Goal: Information Seeking & Learning: Learn about a topic

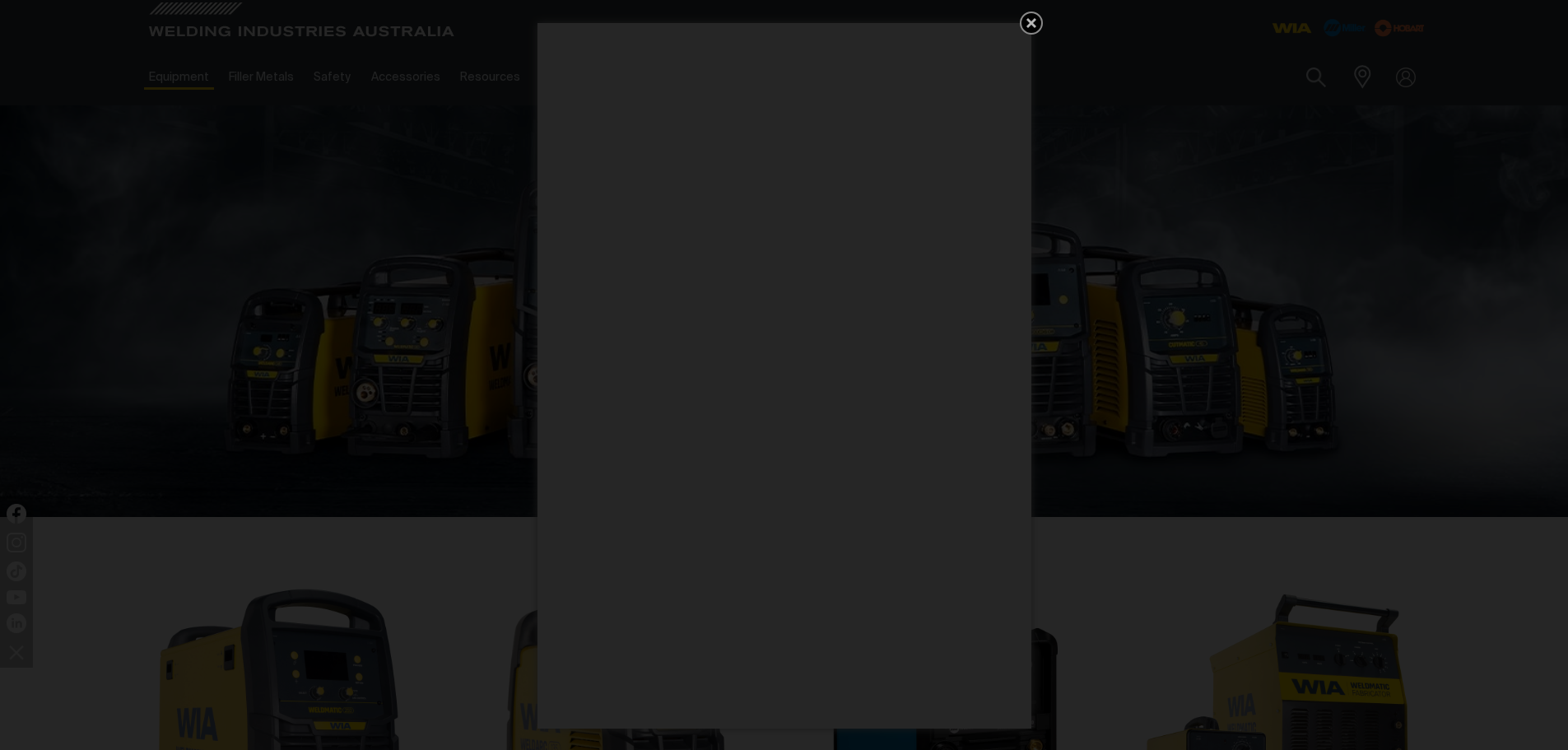
click at [1024, 26] on icon "Get 5 WIA Welding Guides Free!" at bounding box center [1031, 23] width 19 height 19
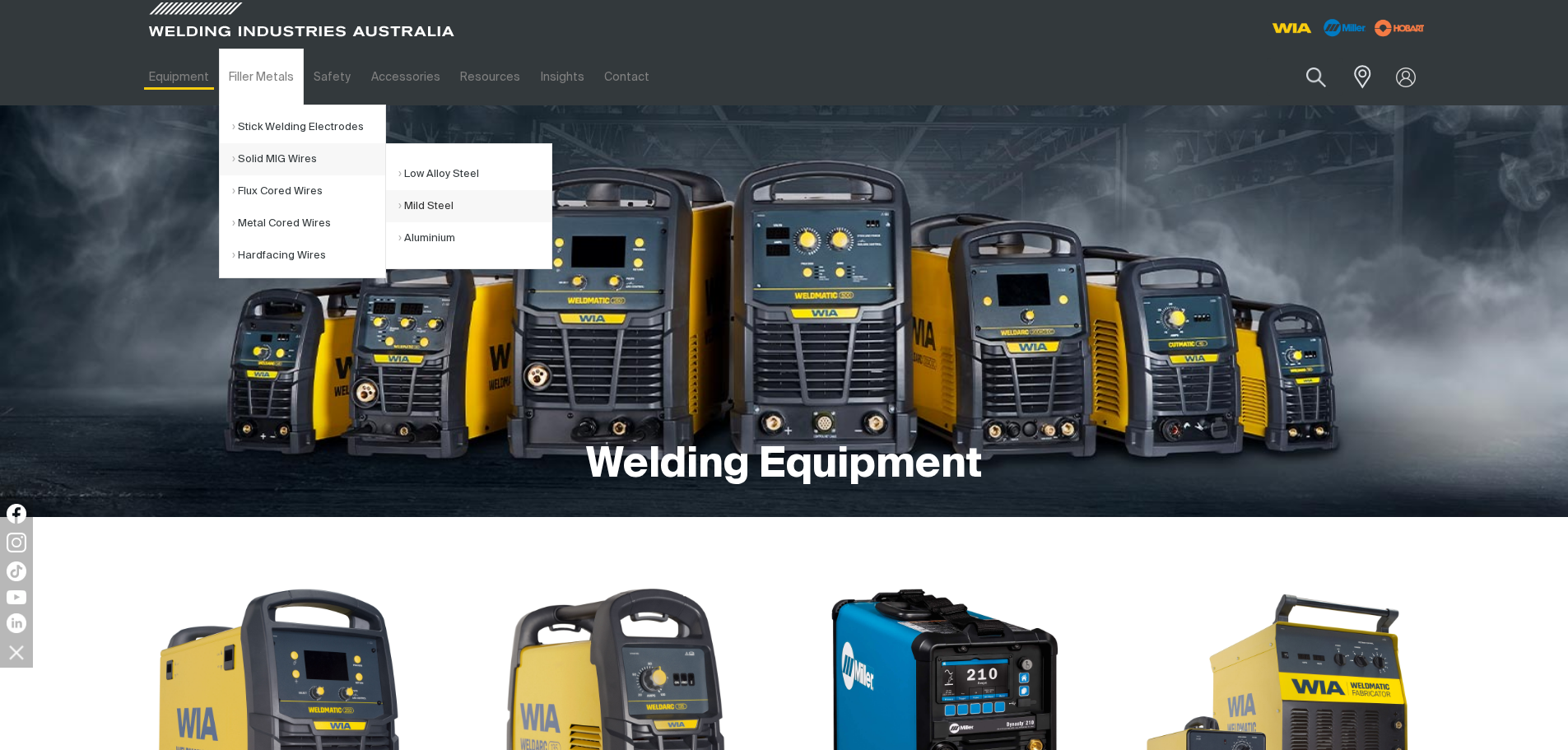
click at [417, 211] on link "Mild Steel" at bounding box center [474, 205] width 153 height 32
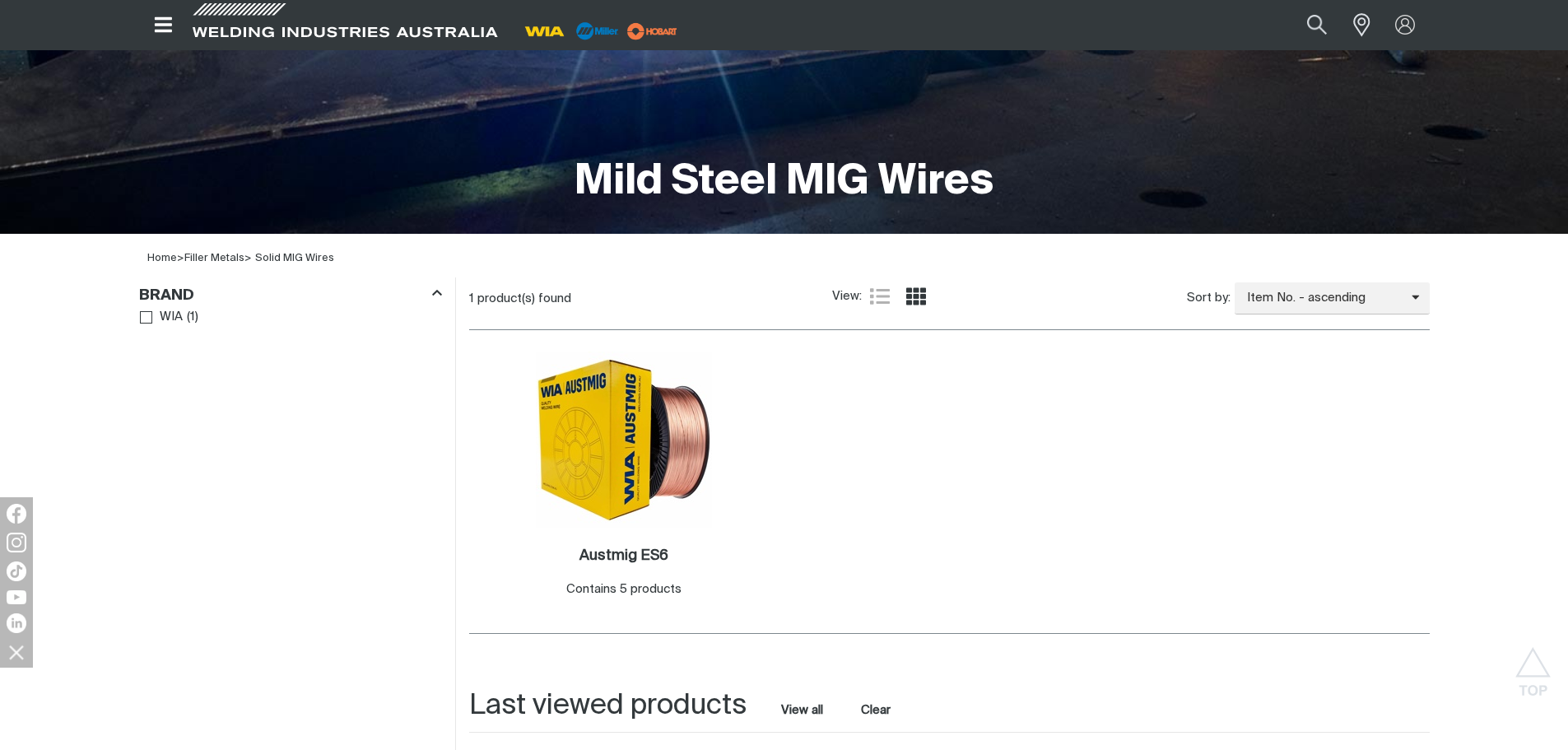
scroll to position [247, 0]
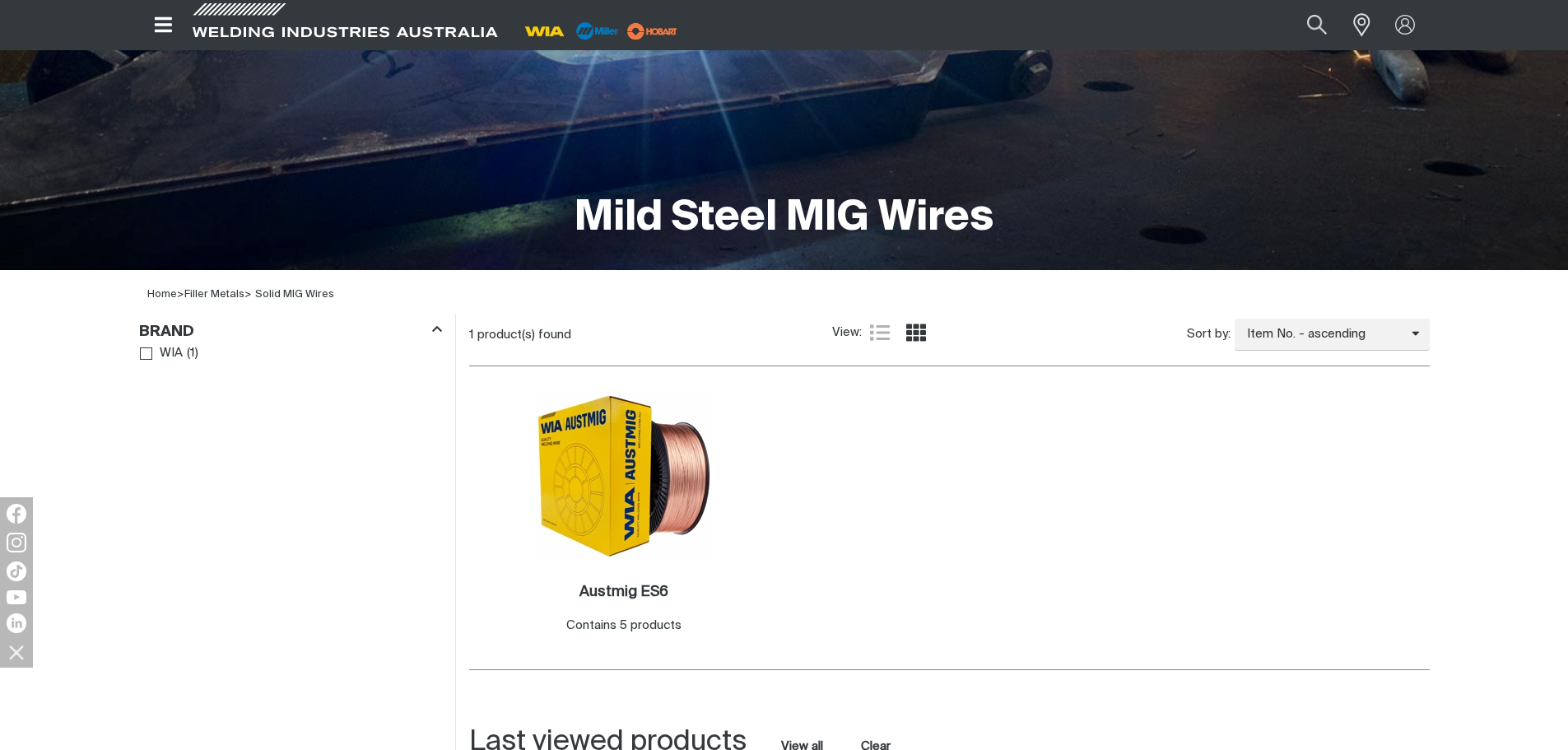
click at [173, 29] on icon "Open top menu" at bounding box center [163, 24] width 24 height 19
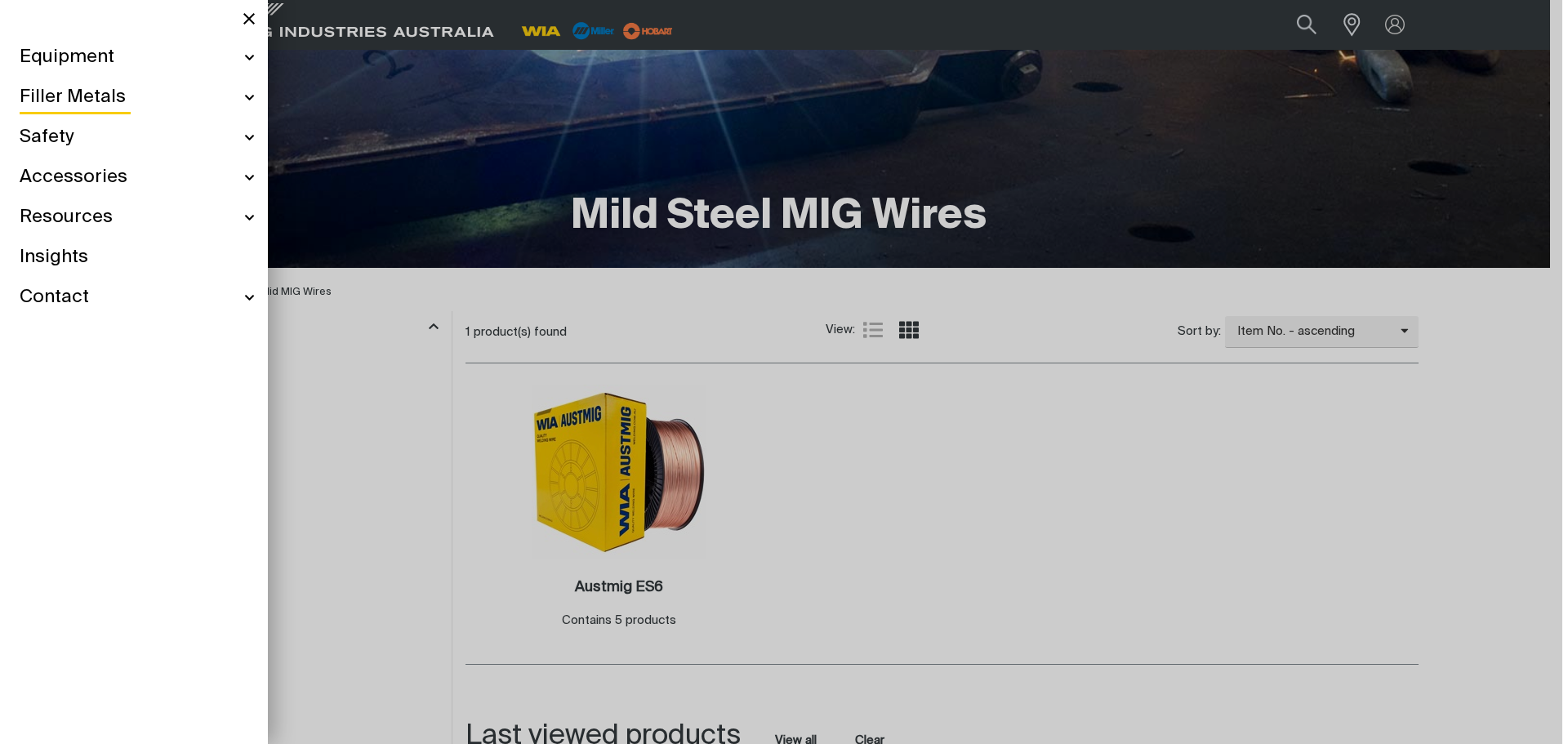
scroll to position [239, 0]
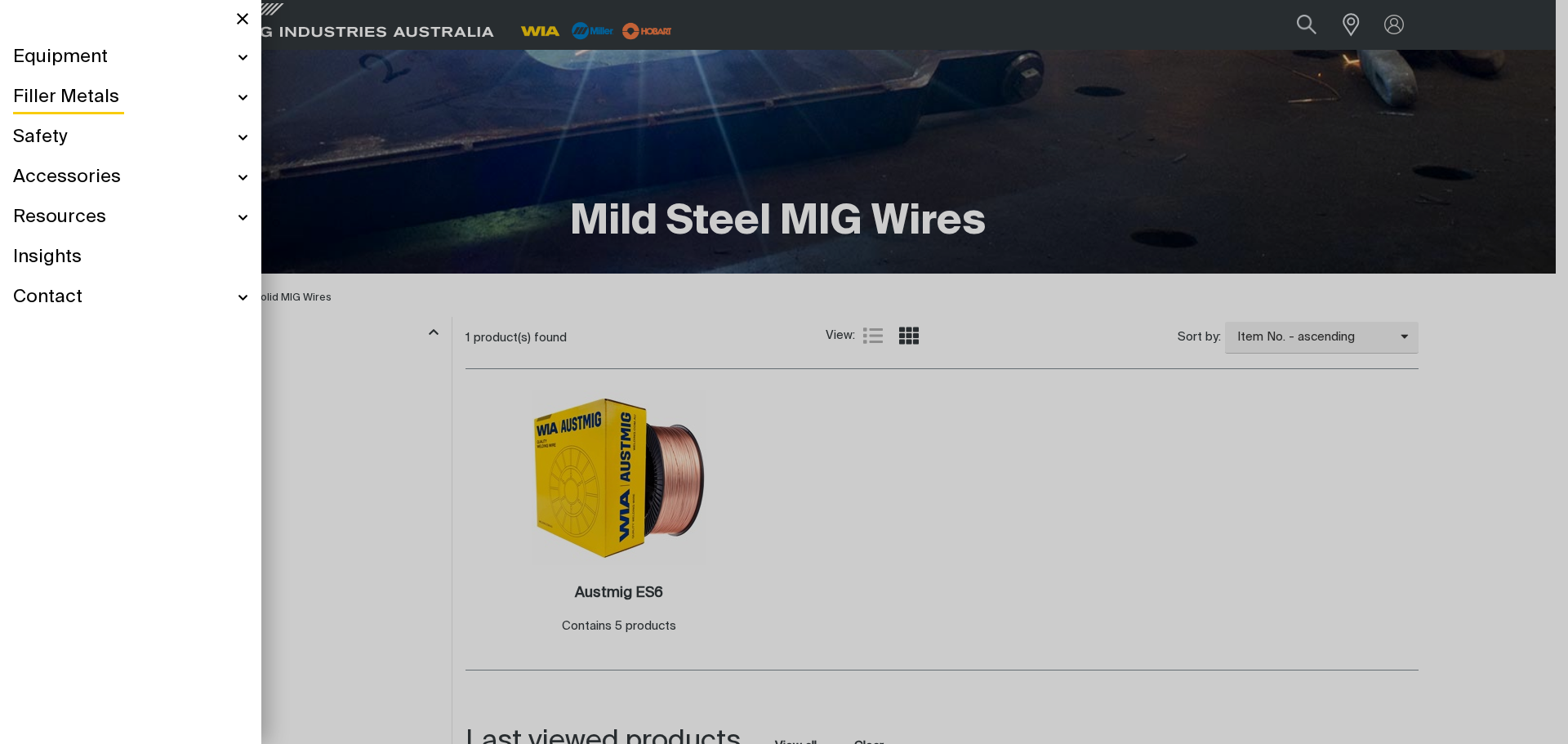
click at [238, 95] on div "Filler Metals" at bounding box center [131, 96] width 236 height 40
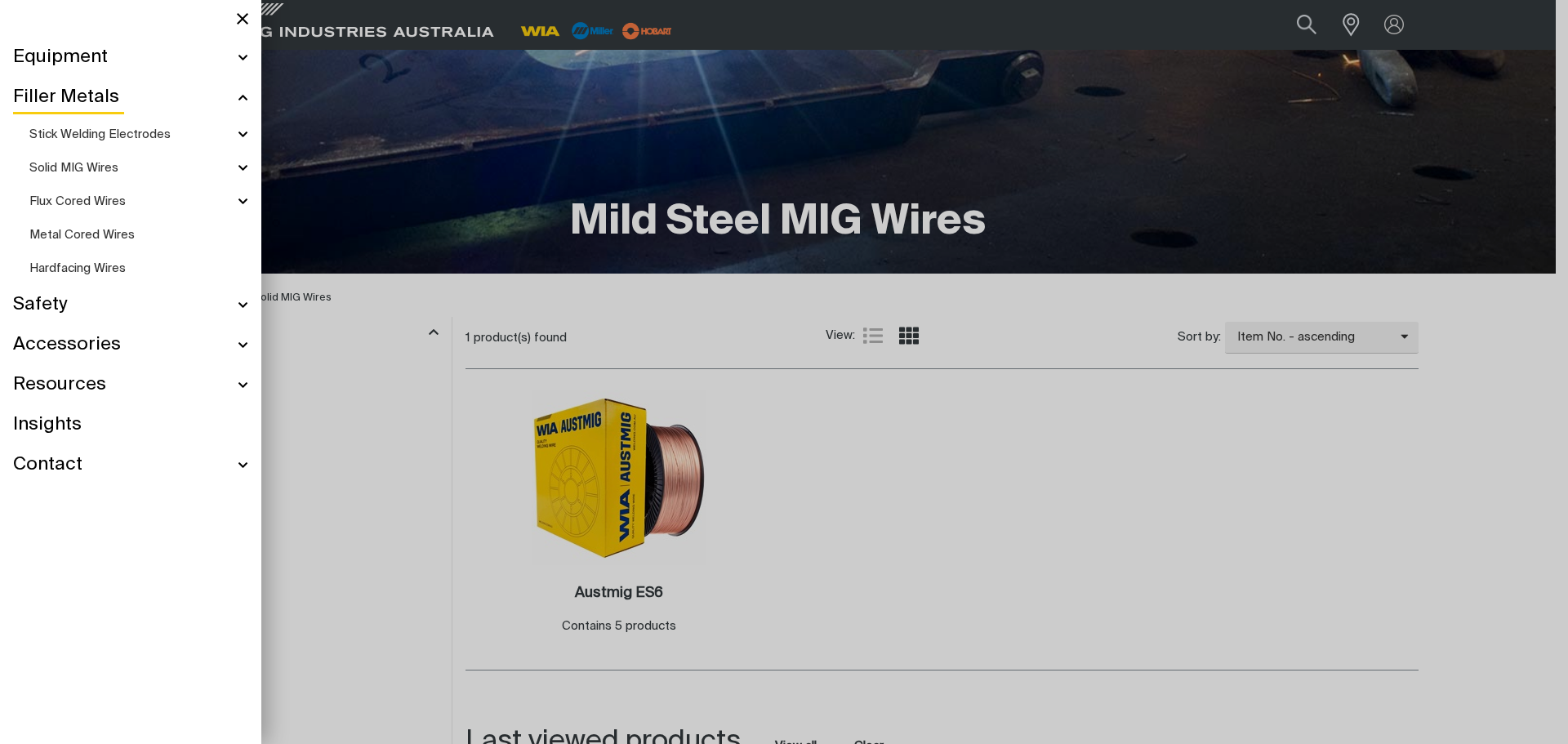
scroll to position [238, 0]
click at [57, 266] on span "Hardfacing Wires" at bounding box center [77, 268] width 97 height 13
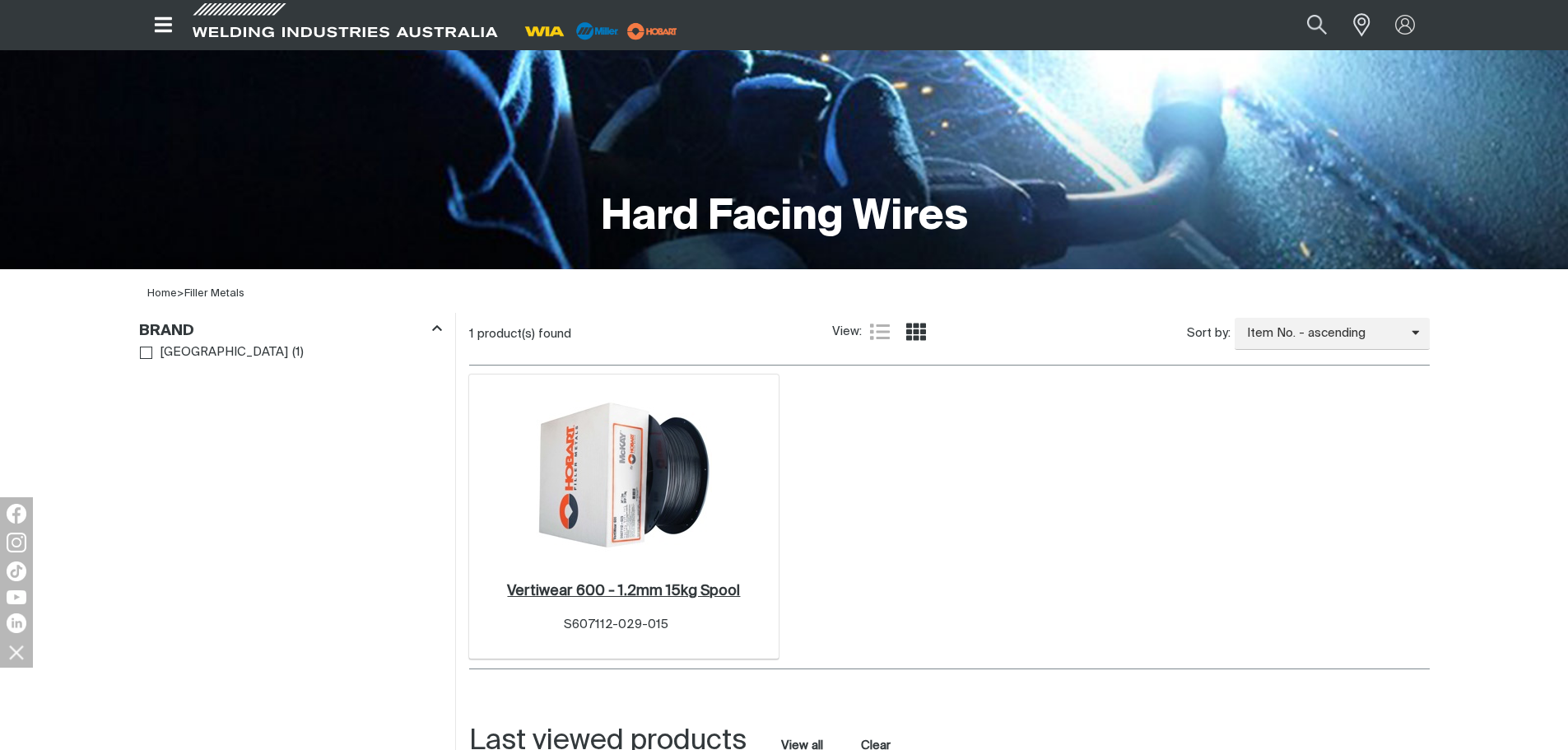
scroll to position [247, 0]
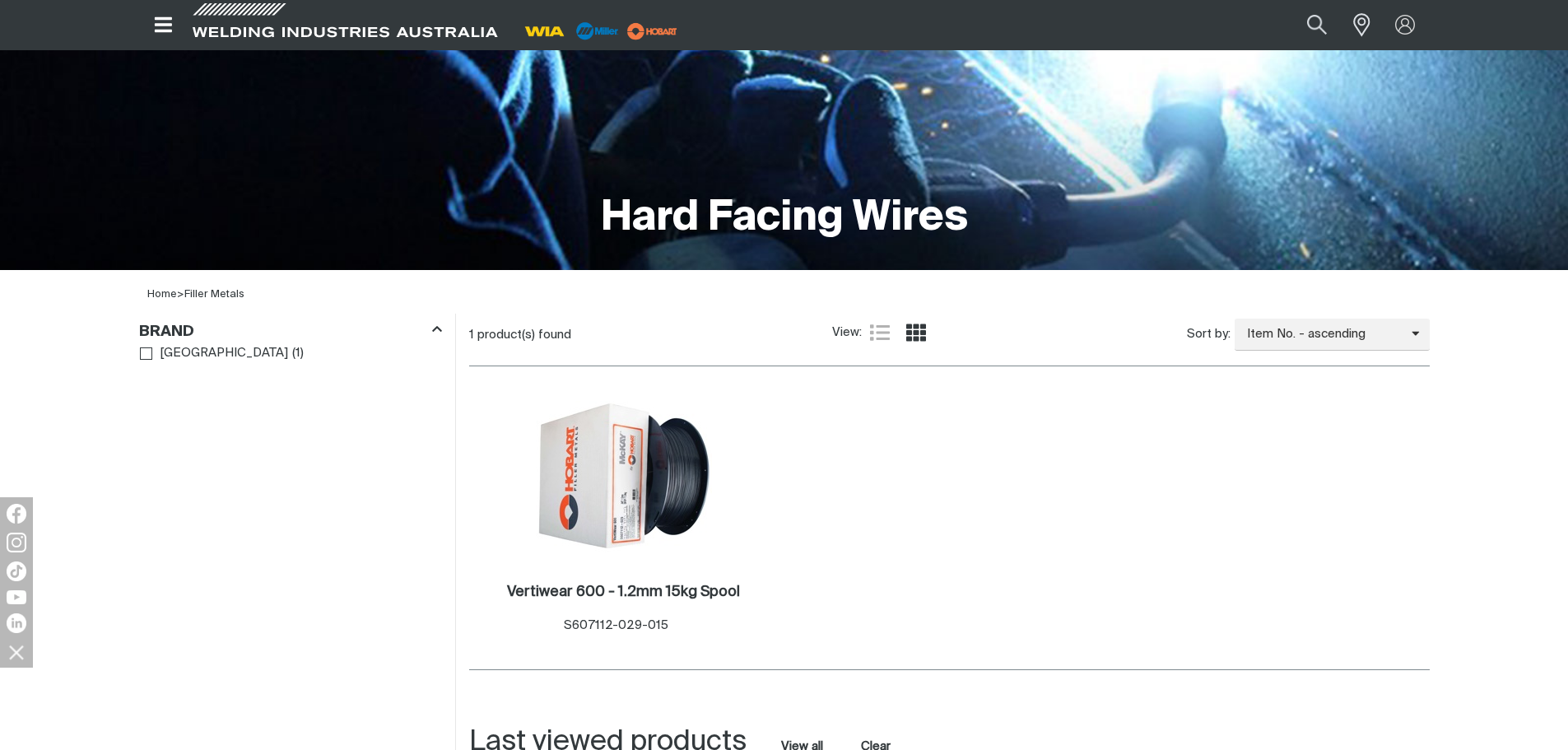
click at [172, 27] on icon "Open top menu" at bounding box center [163, 24] width 24 height 19
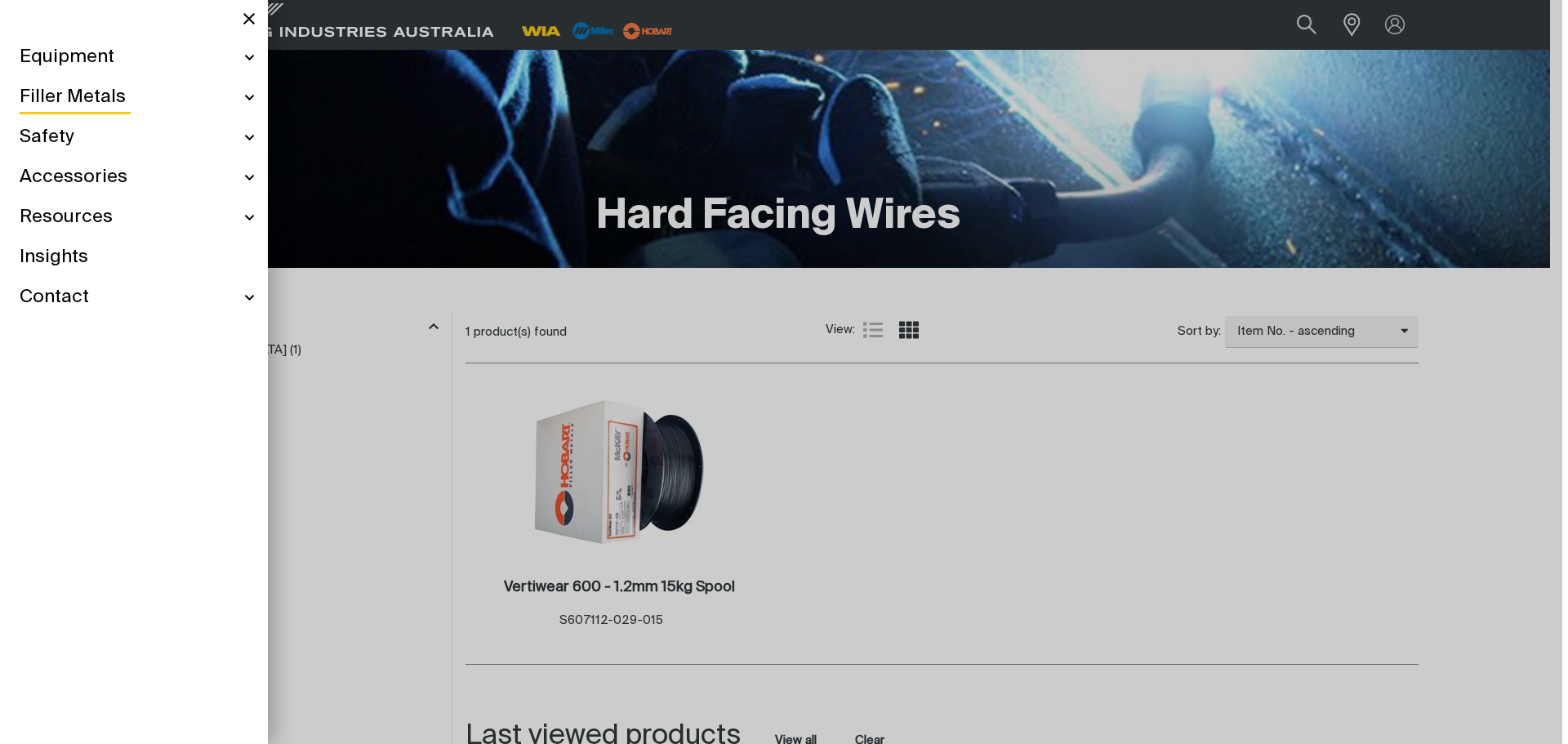
scroll to position [241, 0]
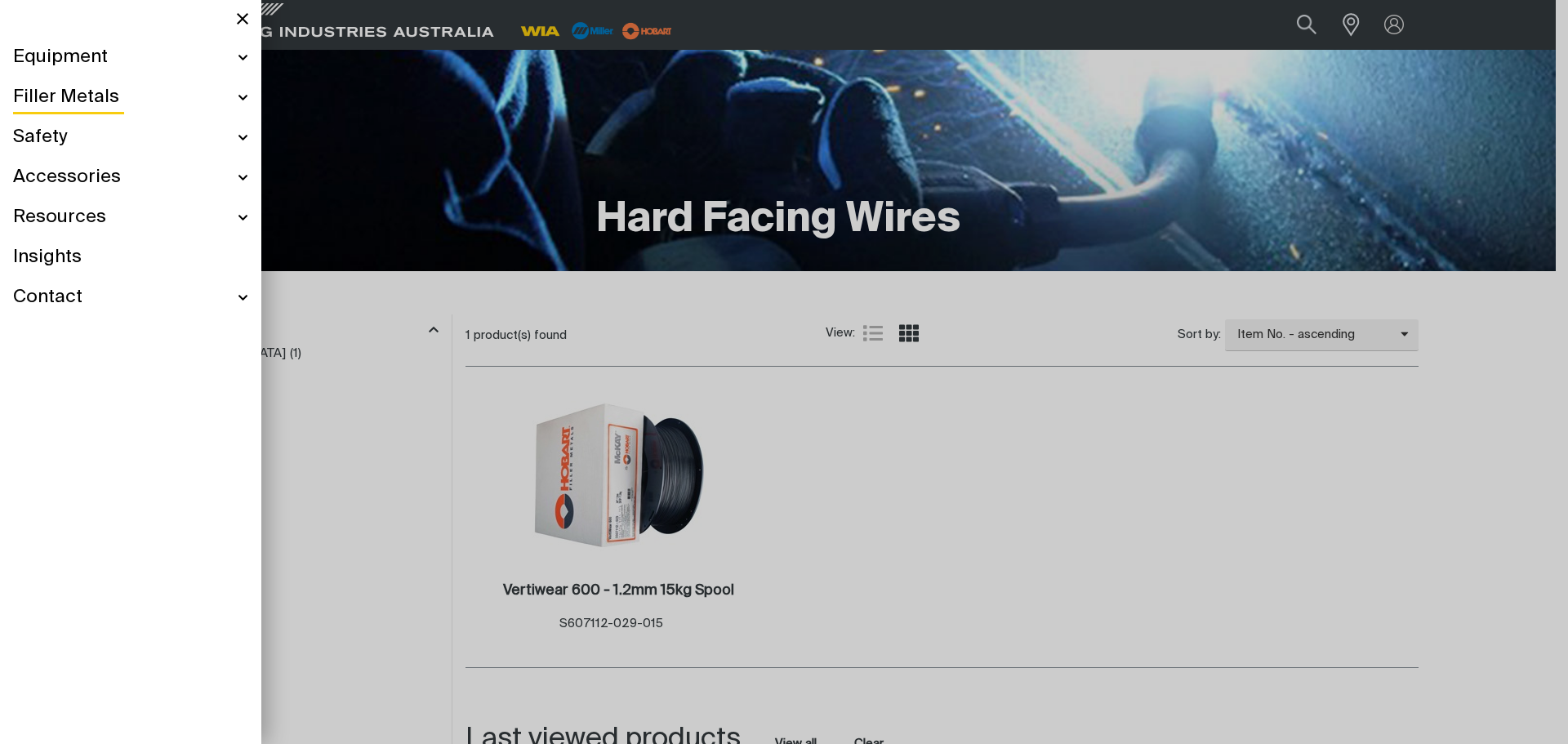
click at [244, 103] on div "Filler Metals" at bounding box center [131, 96] width 236 height 40
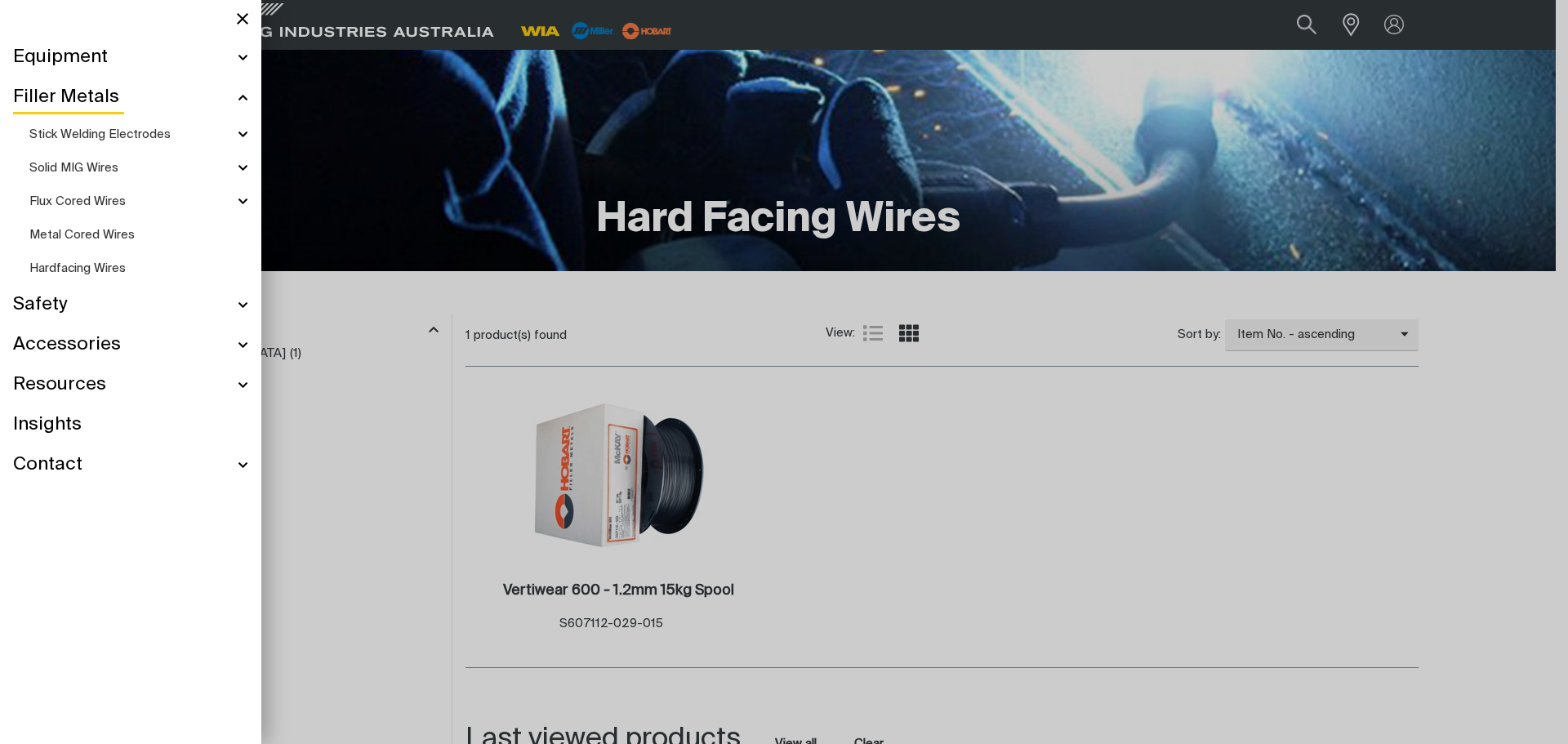
scroll to position [241, 0]
click at [100, 200] on span "Flux Cored Wires" at bounding box center [77, 201] width 97 height 13
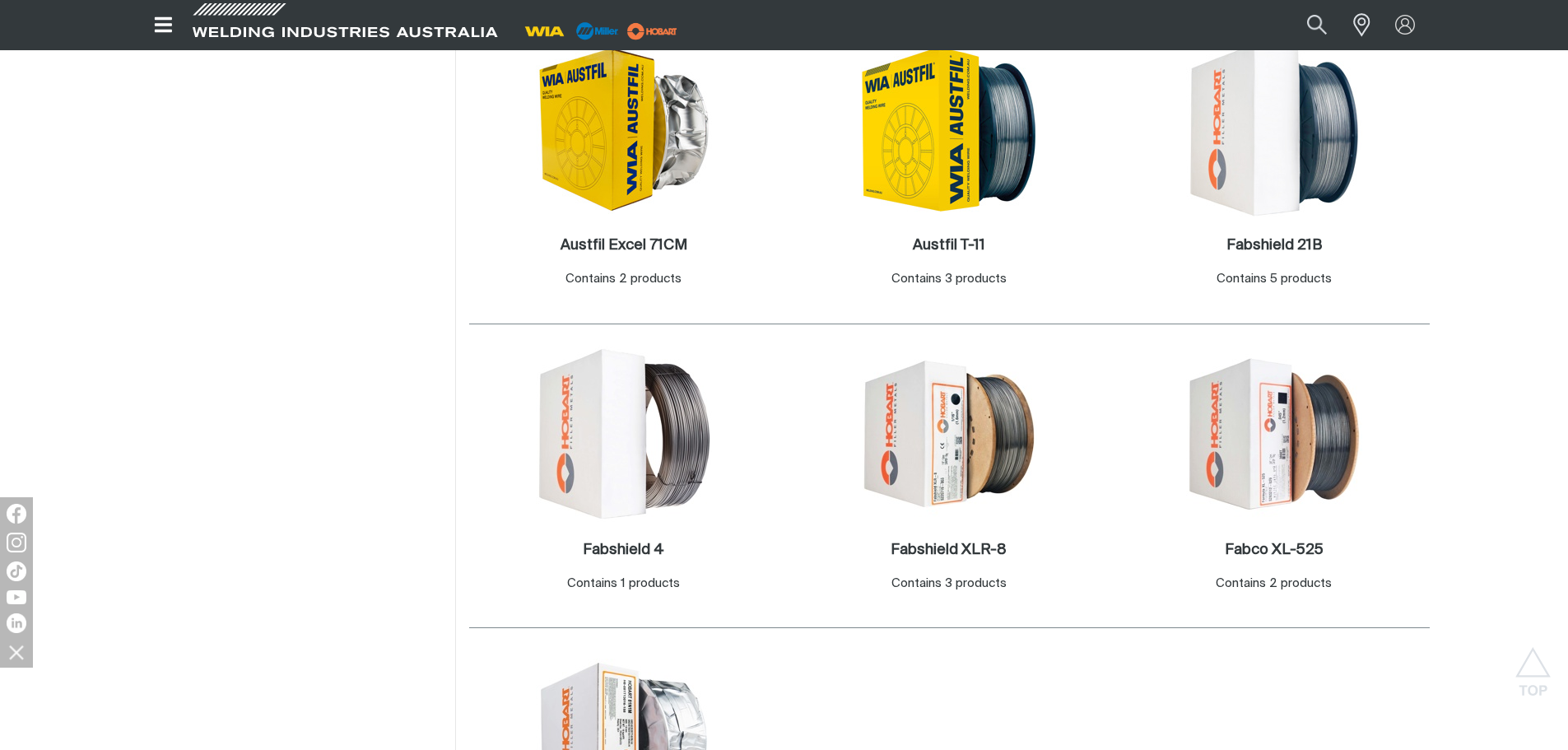
scroll to position [659, 0]
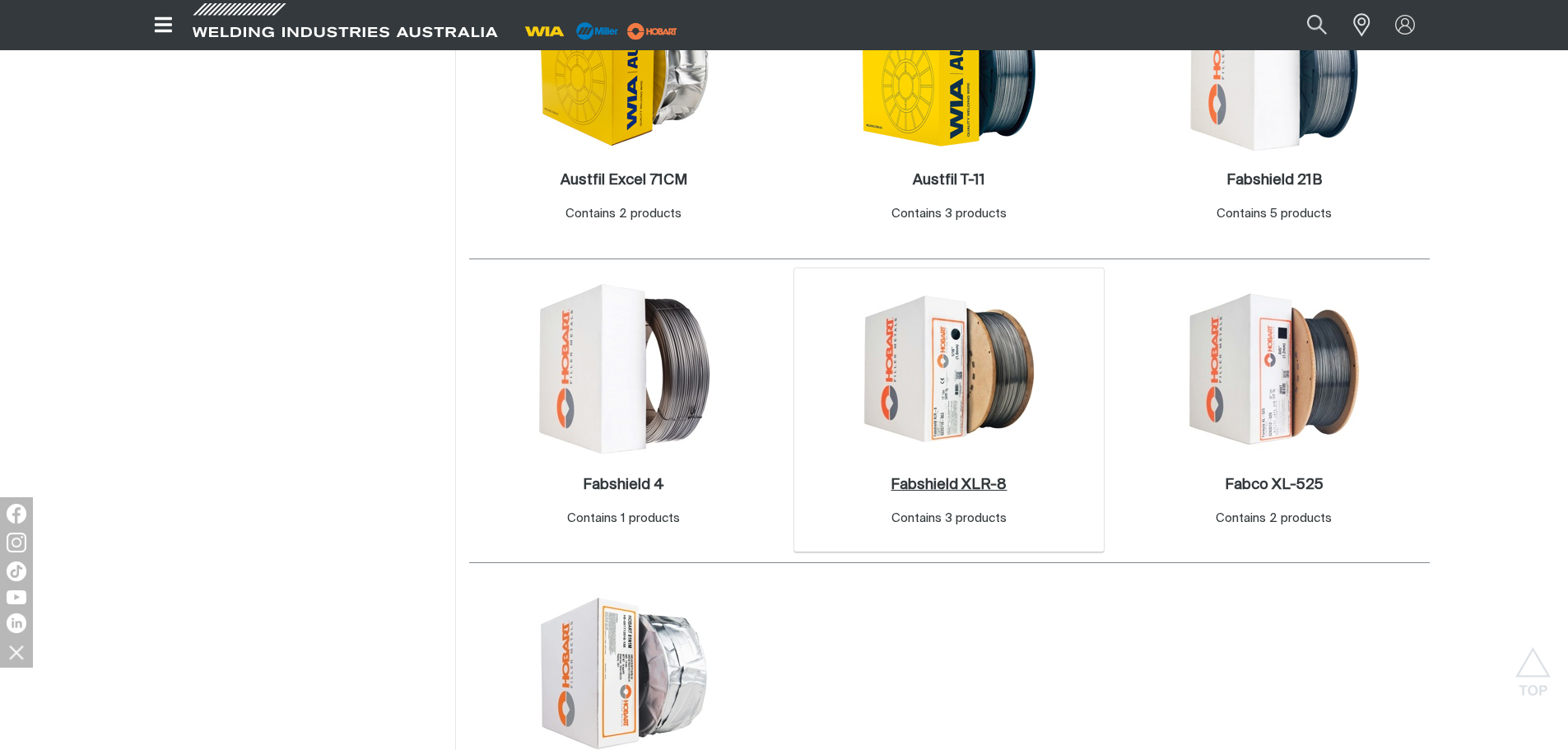
click at [944, 483] on h2 "Fabshield XLR-8 ." at bounding box center [947, 484] width 116 height 15
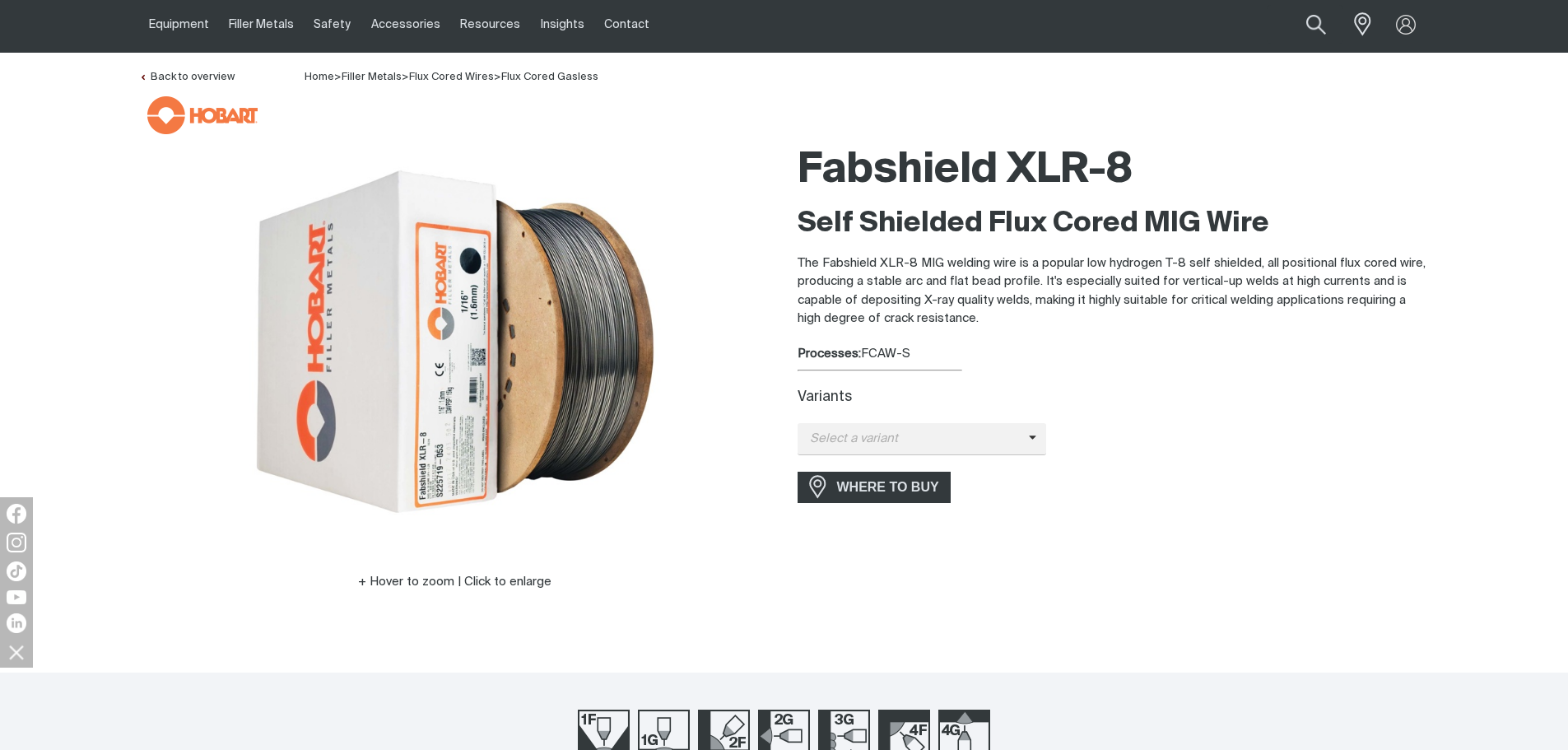
scroll to position [83, 0]
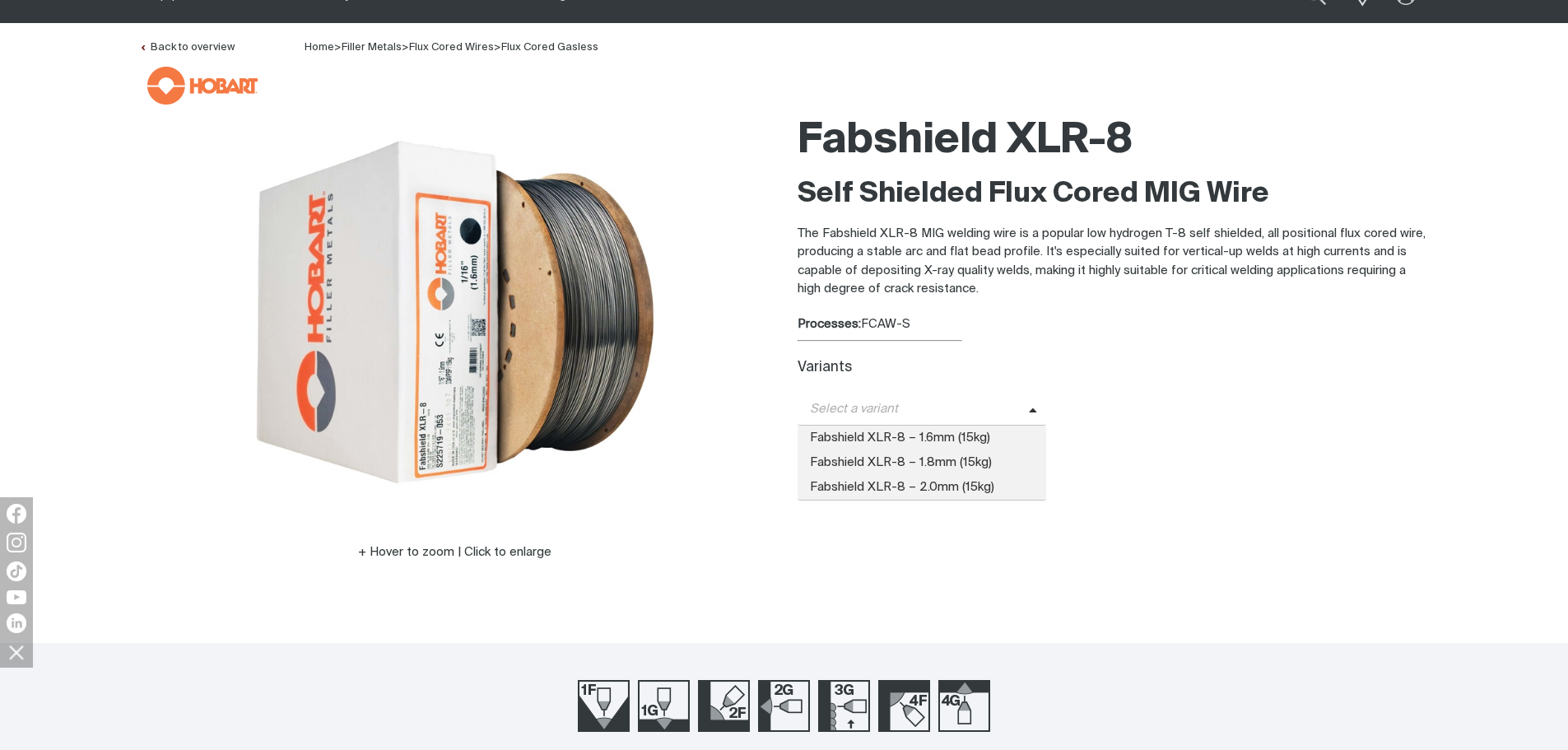
click at [1034, 416] on span at bounding box center [1038, 409] width 18 height 18
click at [1129, 449] on div "WHERE TO BUY" at bounding box center [1114, 456] width 632 height 30
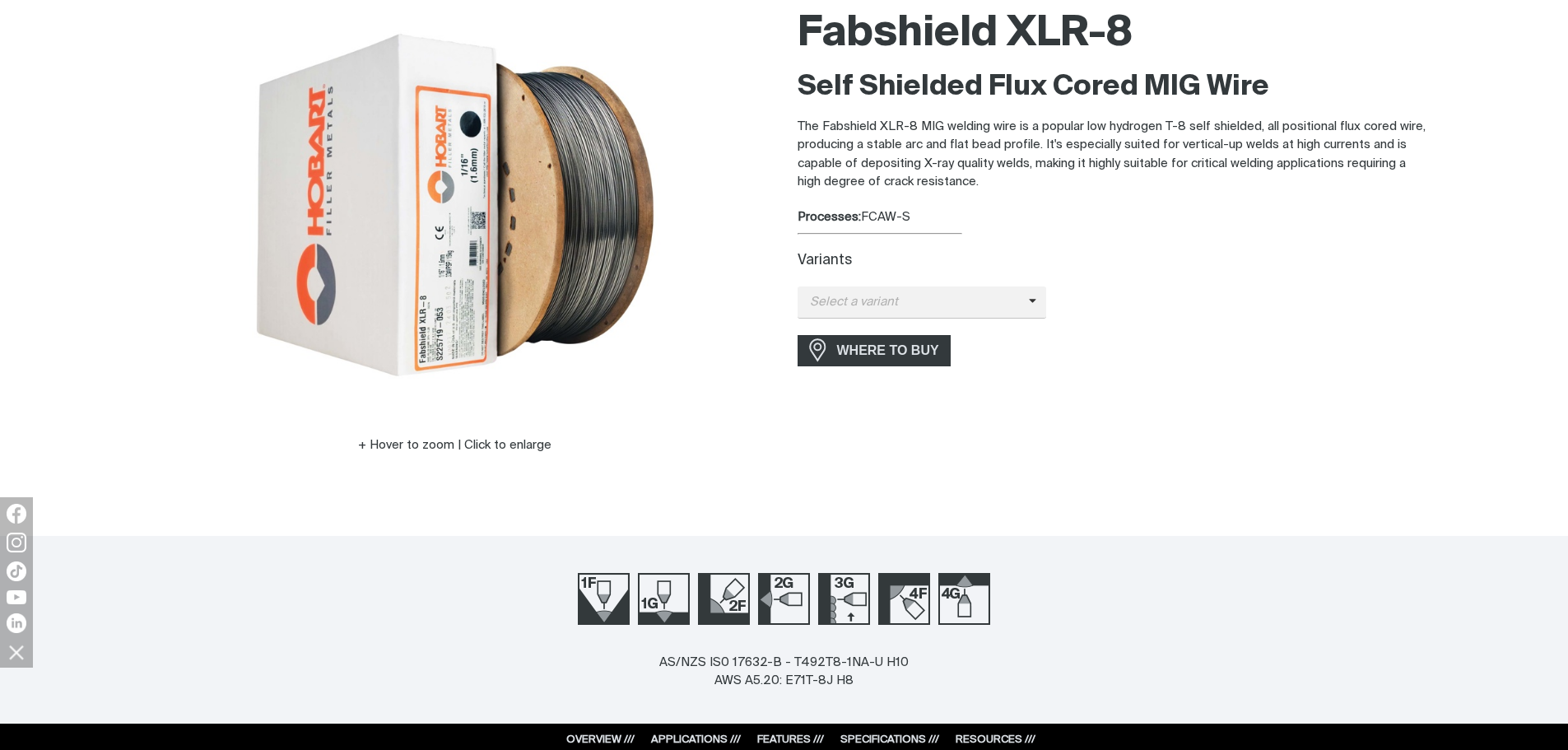
scroll to position [0, 0]
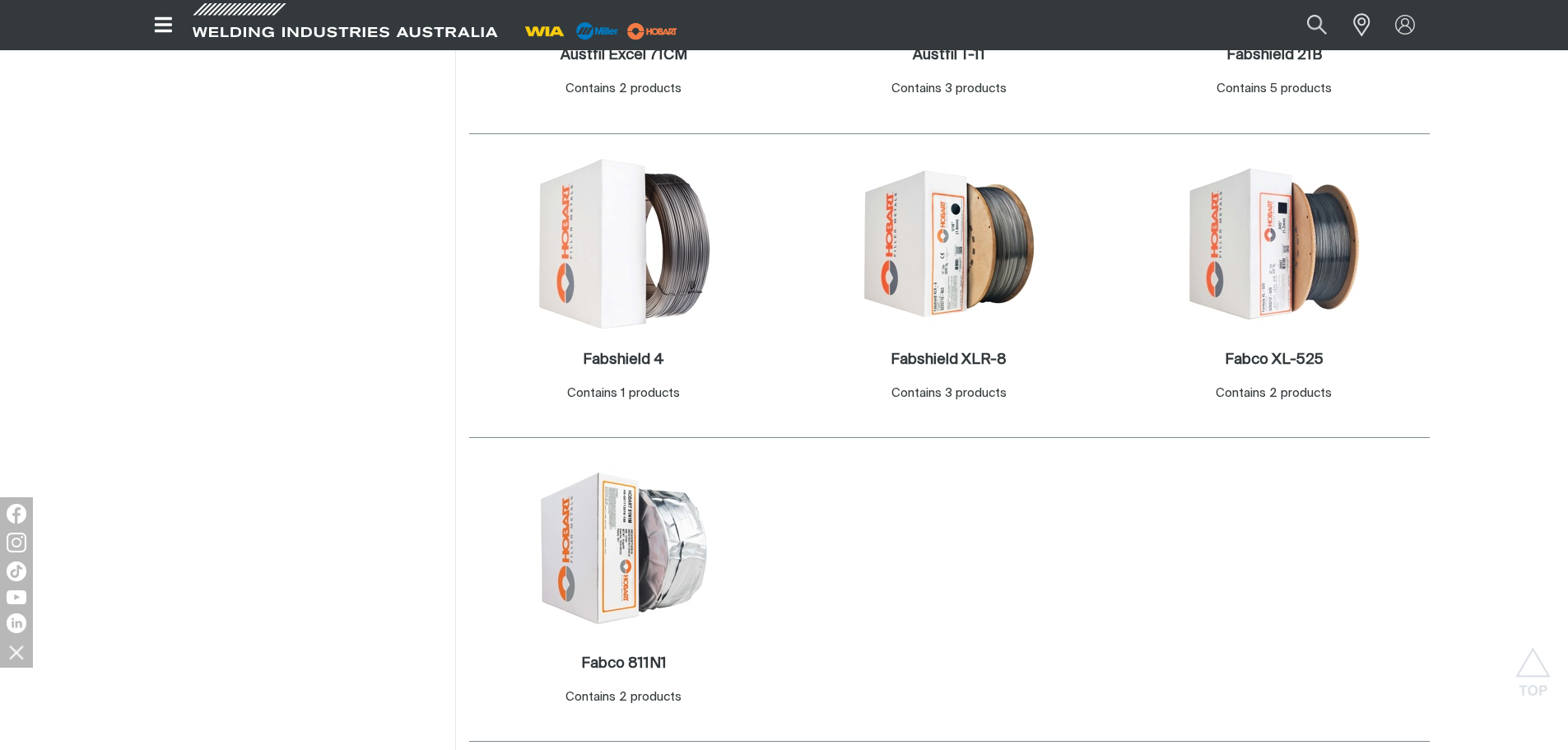
scroll to position [823, 0]
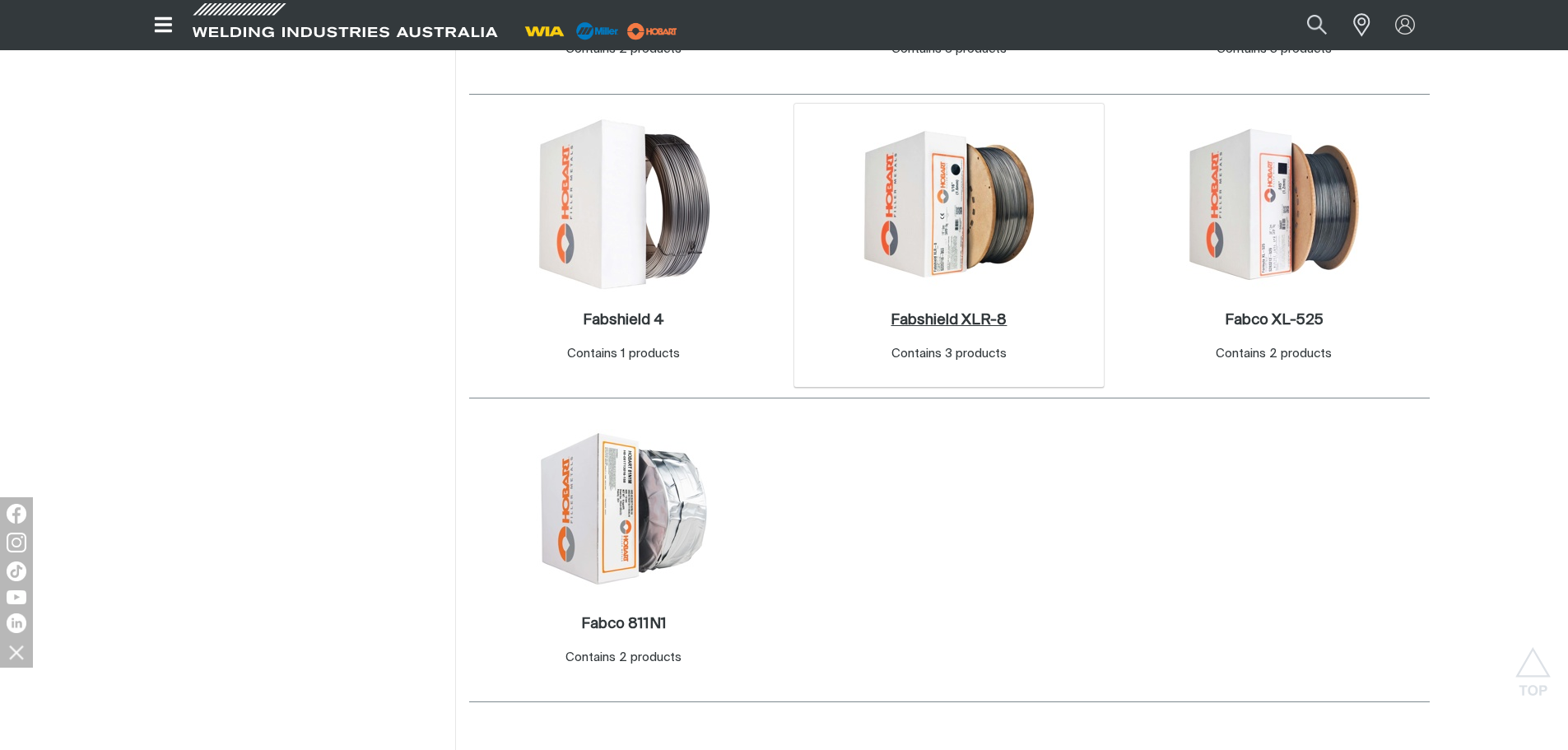
click at [930, 324] on h2 "Fabshield XLR-8 ." at bounding box center [947, 319] width 116 height 15
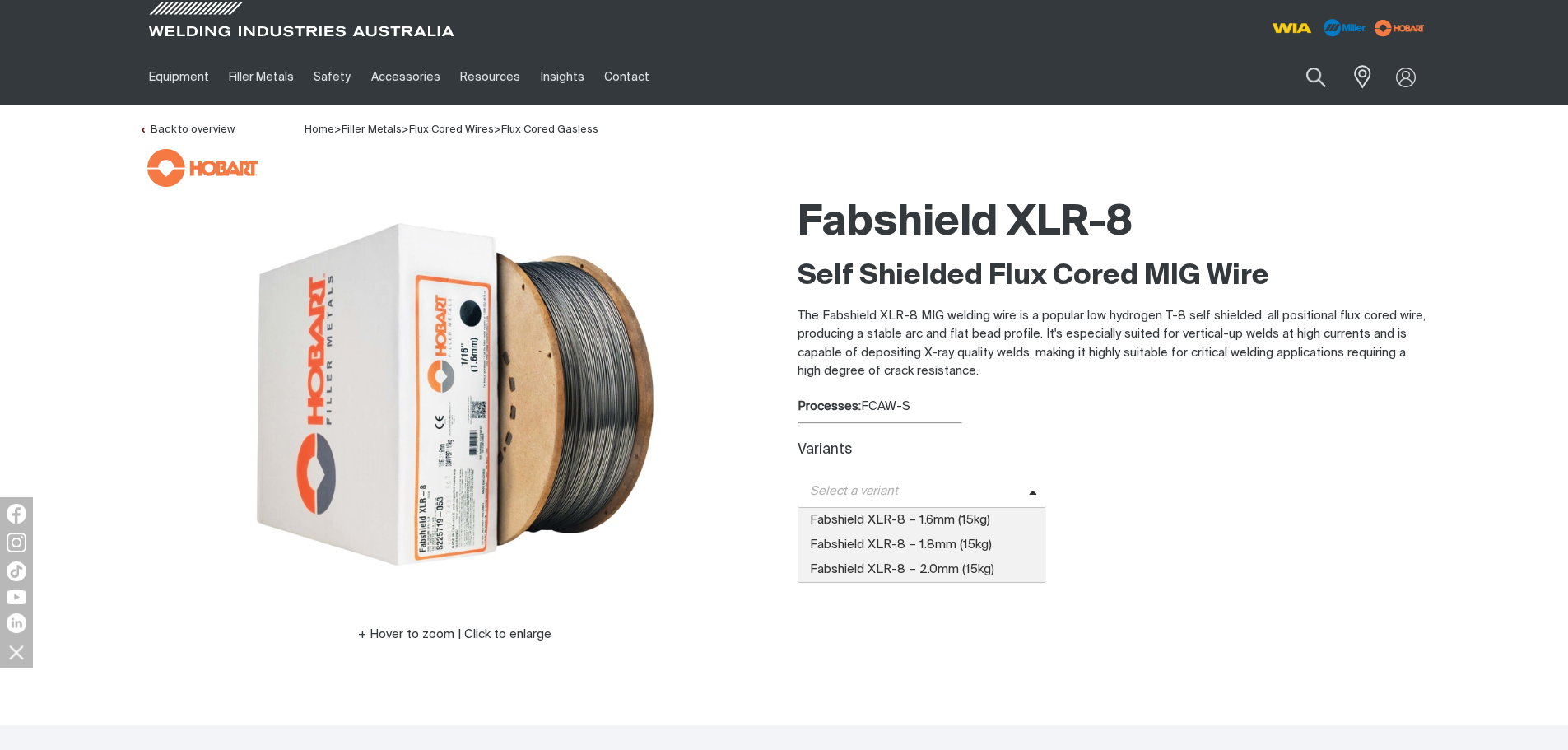
click at [1029, 490] on icon at bounding box center [1033, 493] width 8 height 13
click at [1051, 150] on div at bounding box center [788, 167] width 1282 height 38
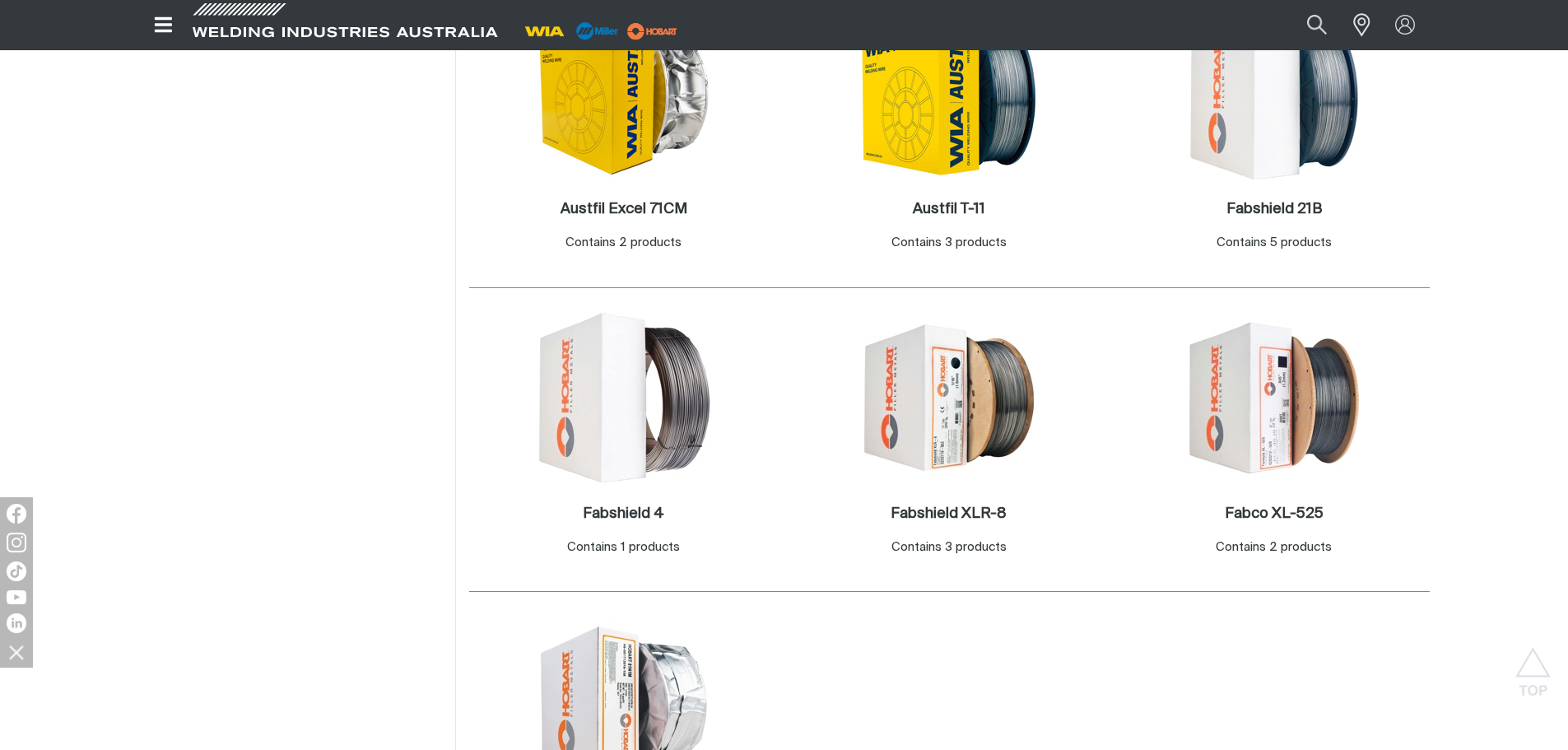
scroll to position [823, 0]
